Goal: Navigation & Orientation: Go to known website

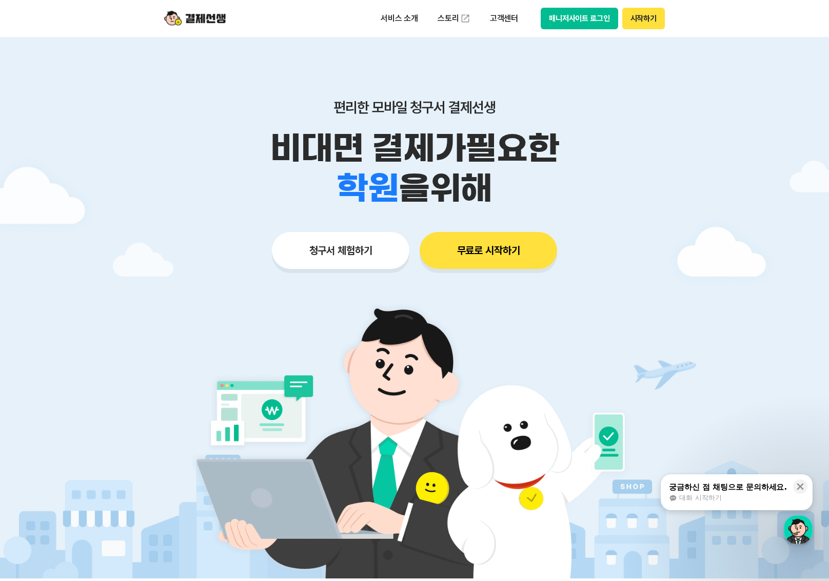
click at [593, 21] on button "매니저사이트 로그인" at bounding box center [579, 19] width 77 height 22
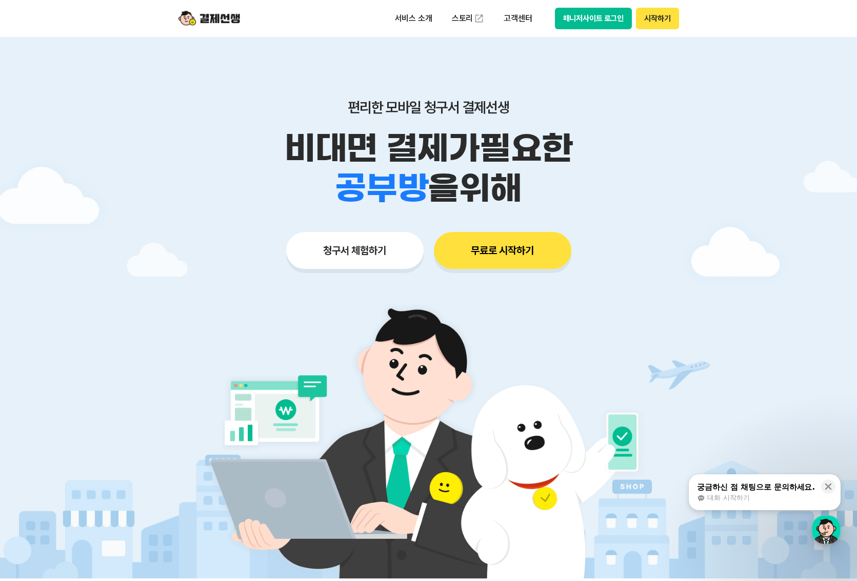
click at [592, 15] on button "매니저사이트 로그인" at bounding box center [593, 19] width 77 height 22
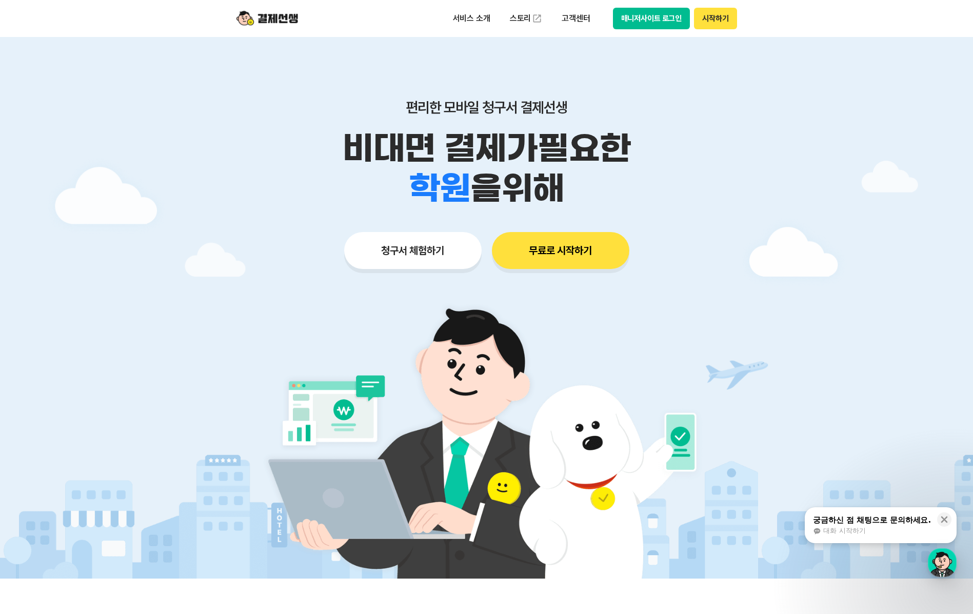
click at [642, 12] on button "매니저사이트 로그인" at bounding box center [651, 19] width 77 height 22
click at [657, 4] on div "서비스 소개 스토리 고객센터 매니저사이트 로그인 시작하기" at bounding box center [486, 18] width 525 height 37
click at [656, 17] on button "매니저사이트 로그인" at bounding box center [651, 19] width 77 height 22
